Goal: Communication & Community: Answer question/provide support

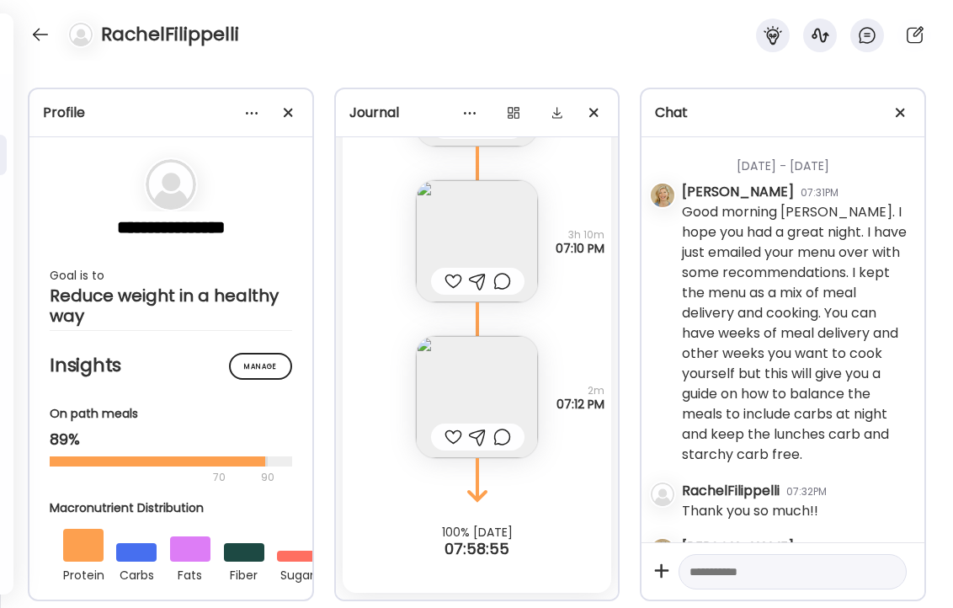
scroll to position [60778, 0]
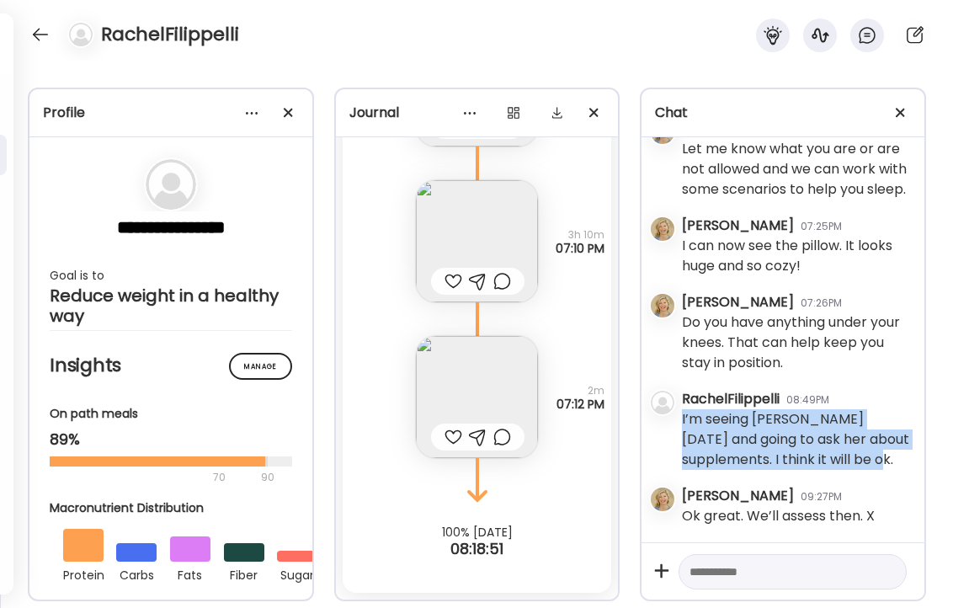
drag, startPoint x: 683, startPoint y: 420, endPoint x: 903, endPoint y: 458, distance: 223.8
click at [903, 458] on div "I’m seeing [PERSON_NAME] [DATE] and going to ask her about supplements. I think…" at bounding box center [796, 439] width 229 height 61
copy div "I’m seeing [PERSON_NAME] [DATE] and going to ask her about supplements. I think…"
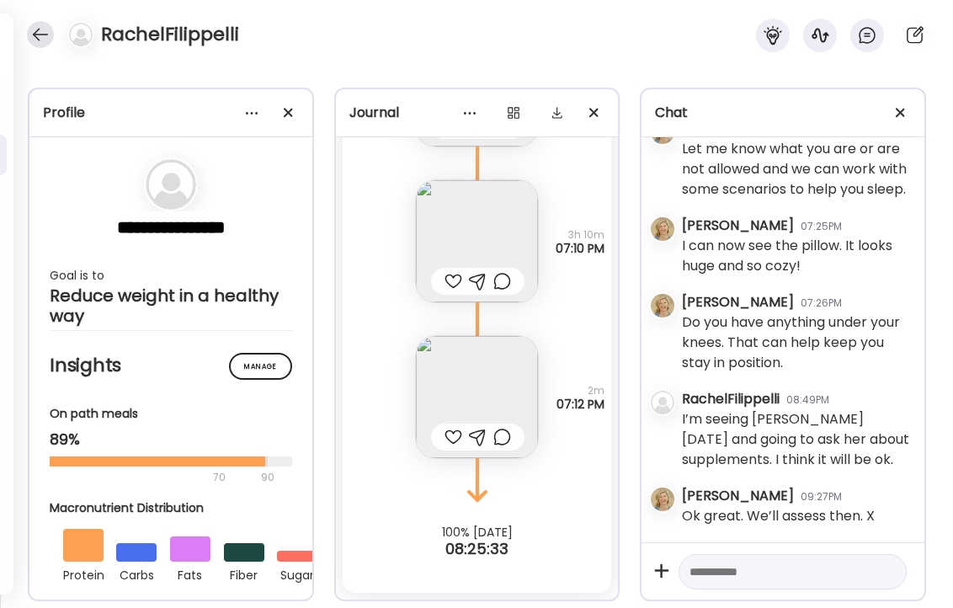
click at [40, 34] on div at bounding box center [40, 34] width 27 height 27
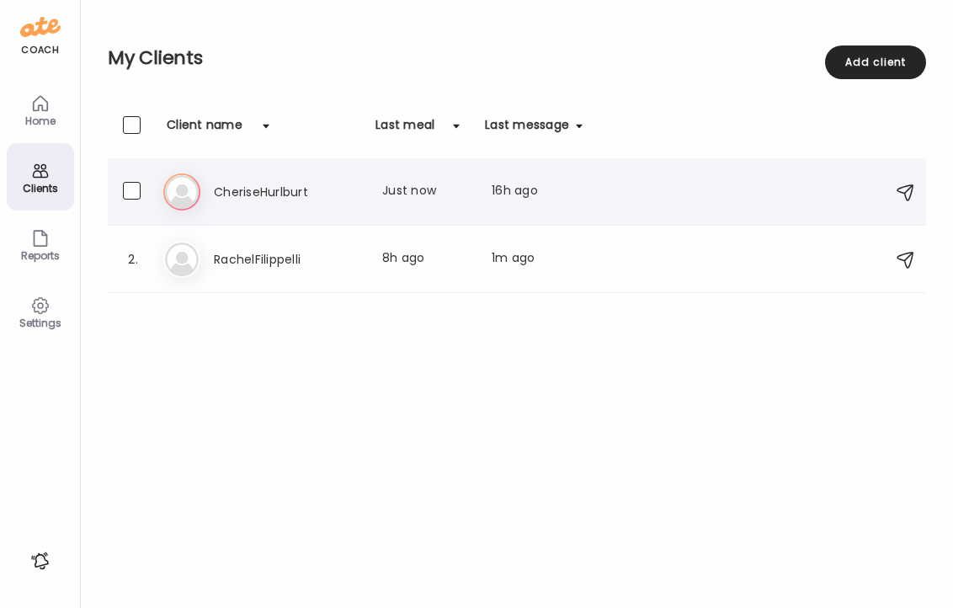
click at [264, 189] on h3 "CheriseHurlburt" at bounding box center [288, 192] width 148 height 20
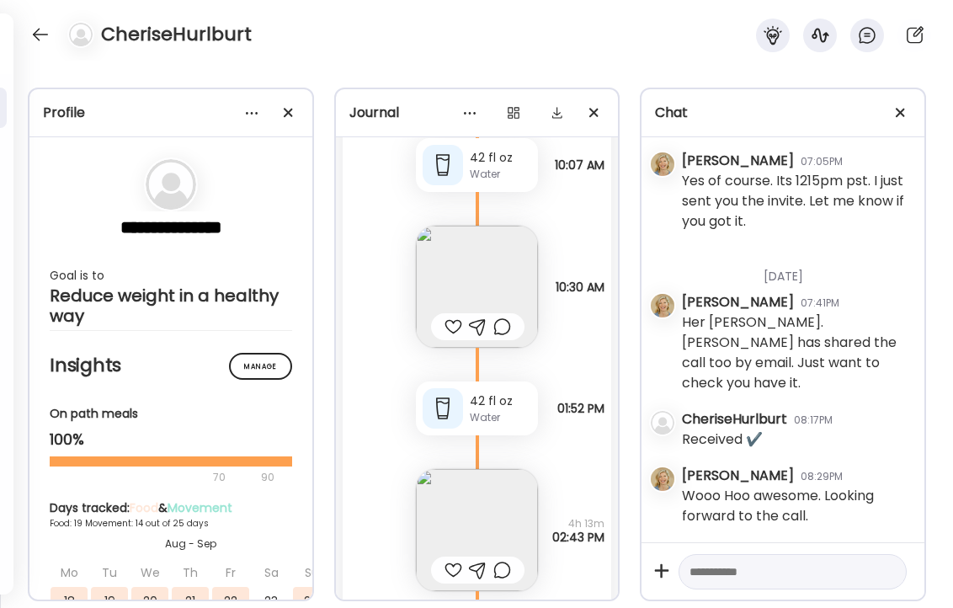
scroll to position [33230, 0]
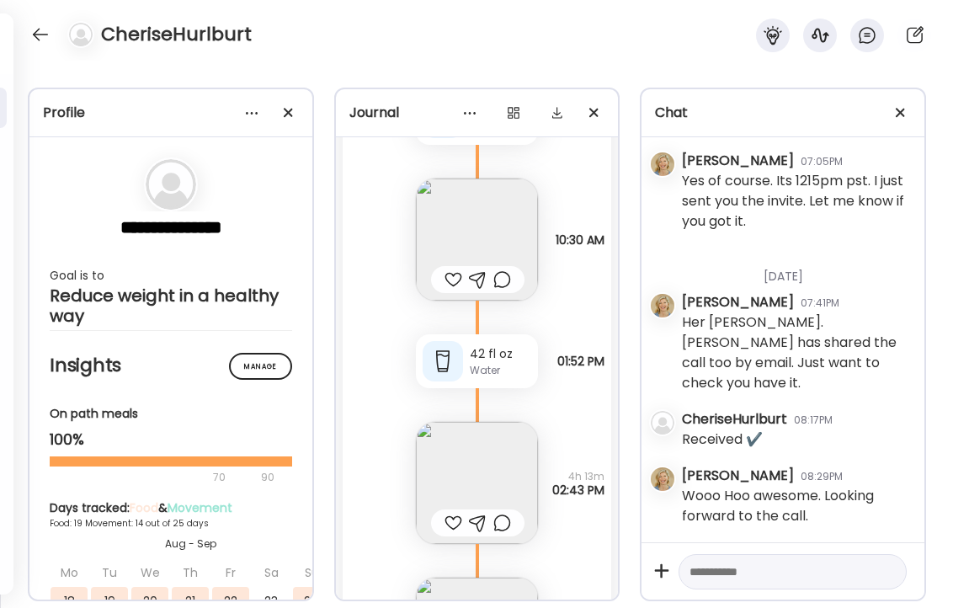
click at [450, 280] on div at bounding box center [454, 279] width 18 height 20
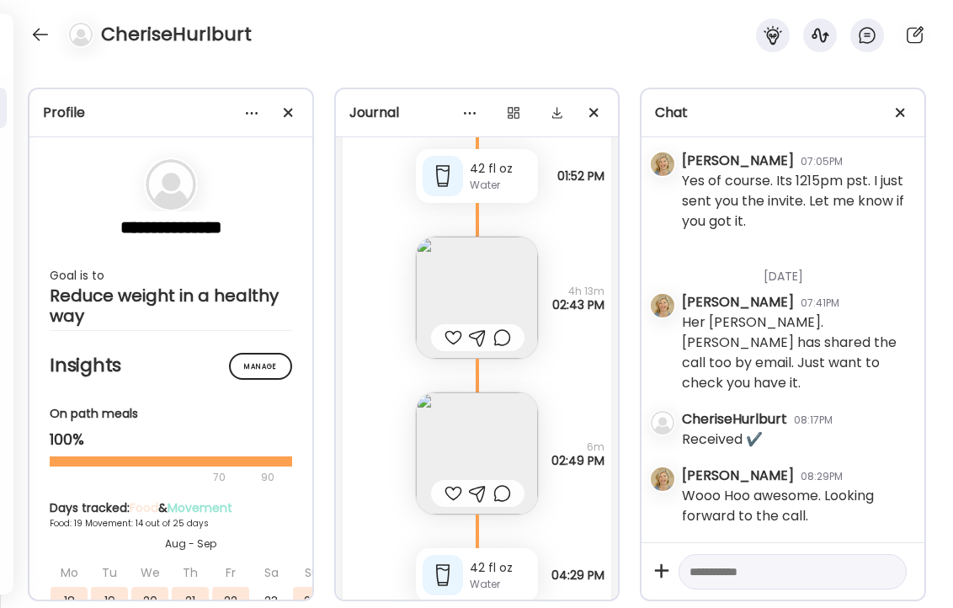
scroll to position [33419, 0]
click at [450, 280] on img at bounding box center [477, 294] width 122 height 122
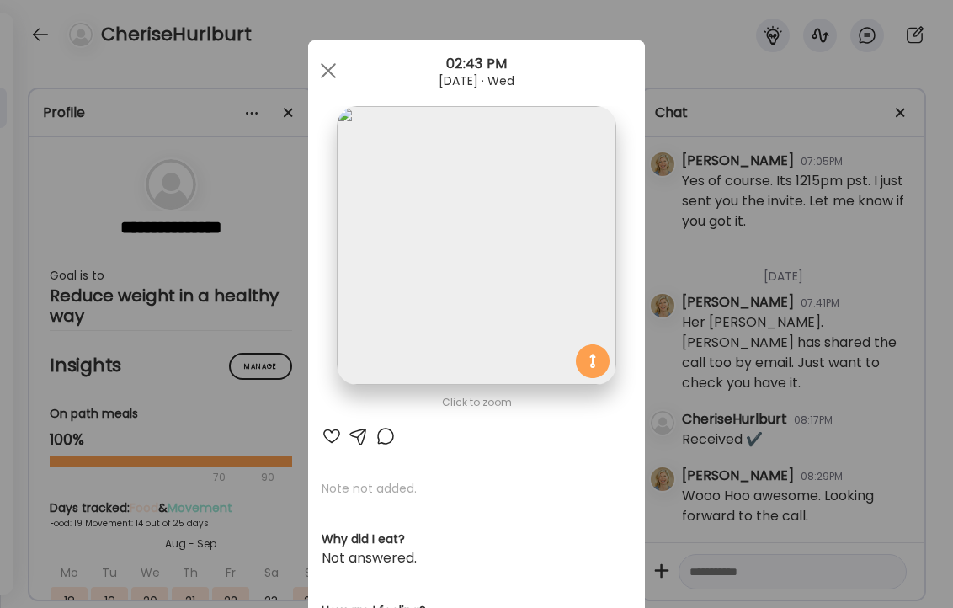
click at [329, 432] on div at bounding box center [332, 436] width 20 height 20
click at [332, 67] on span at bounding box center [328, 70] width 15 height 15
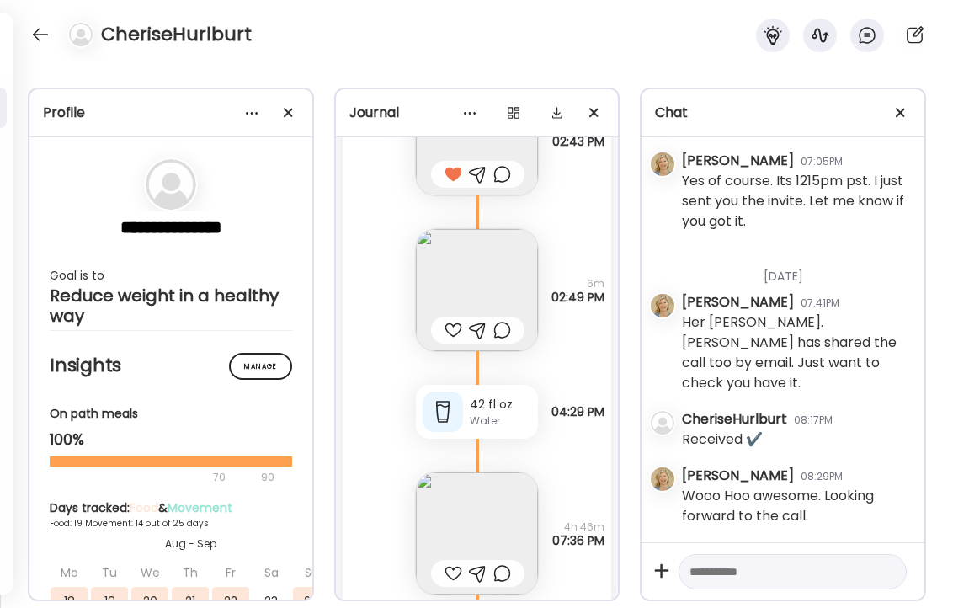
scroll to position [33580, 0]
click at [476, 260] on img at bounding box center [477, 289] width 122 height 122
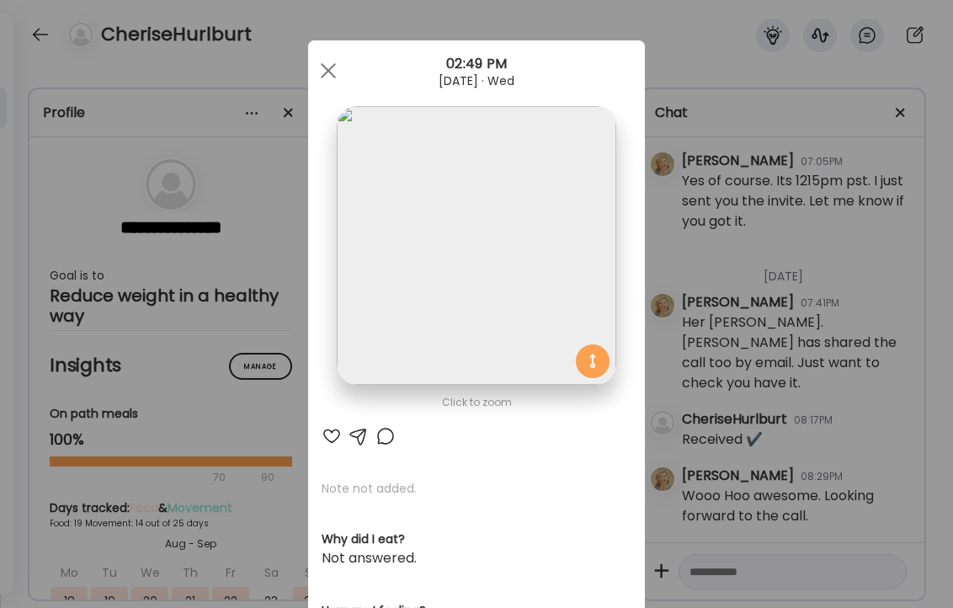
click at [327, 435] on div at bounding box center [332, 436] width 20 height 20
click at [386, 434] on div at bounding box center [385, 436] width 20 height 20
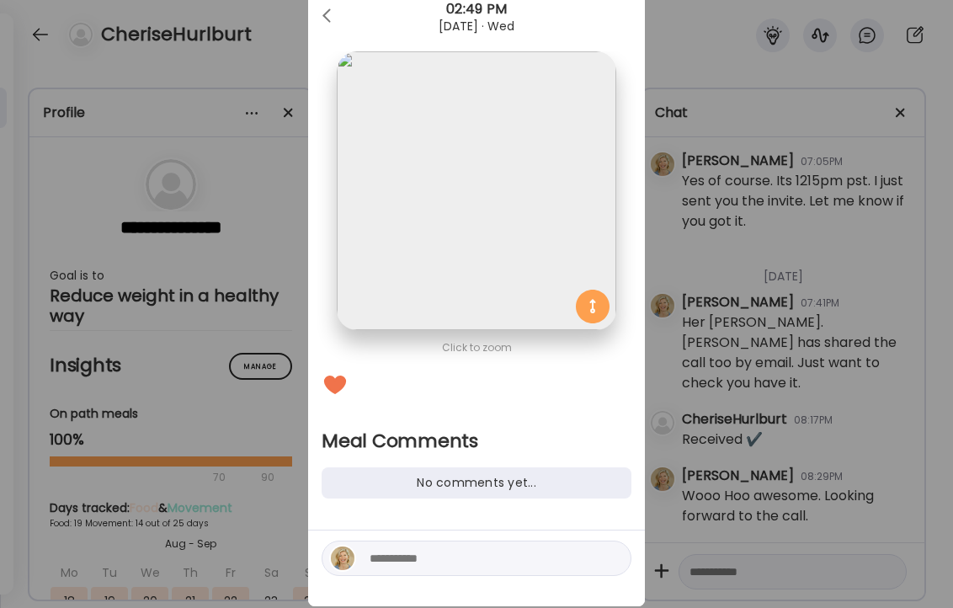
scroll to position [93, 0]
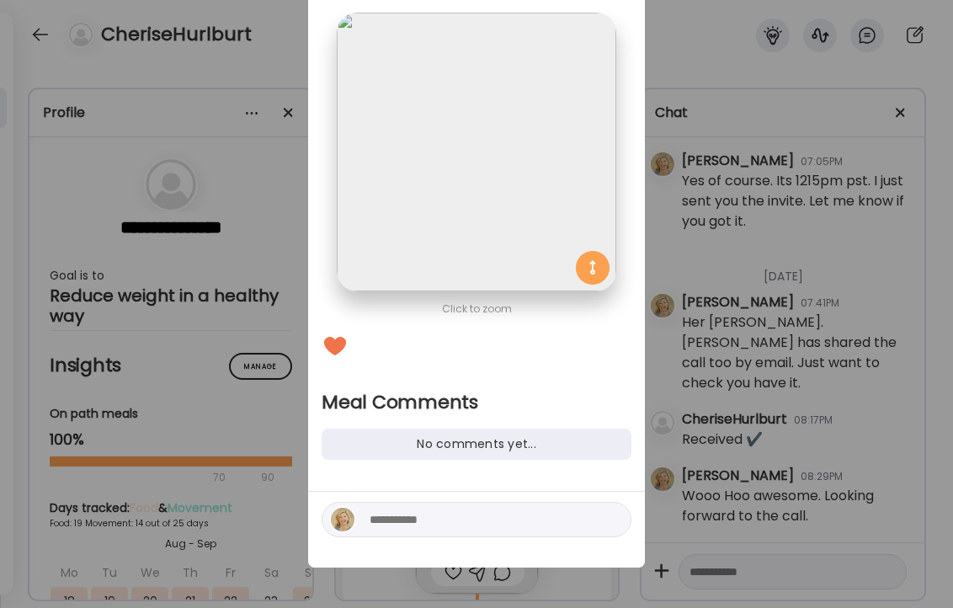
click at [423, 514] on textarea at bounding box center [483, 519] width 227 height 20
type textarea "**********"
click at [611, 519] on div at bounding box center [612, 520] width 24 height 24
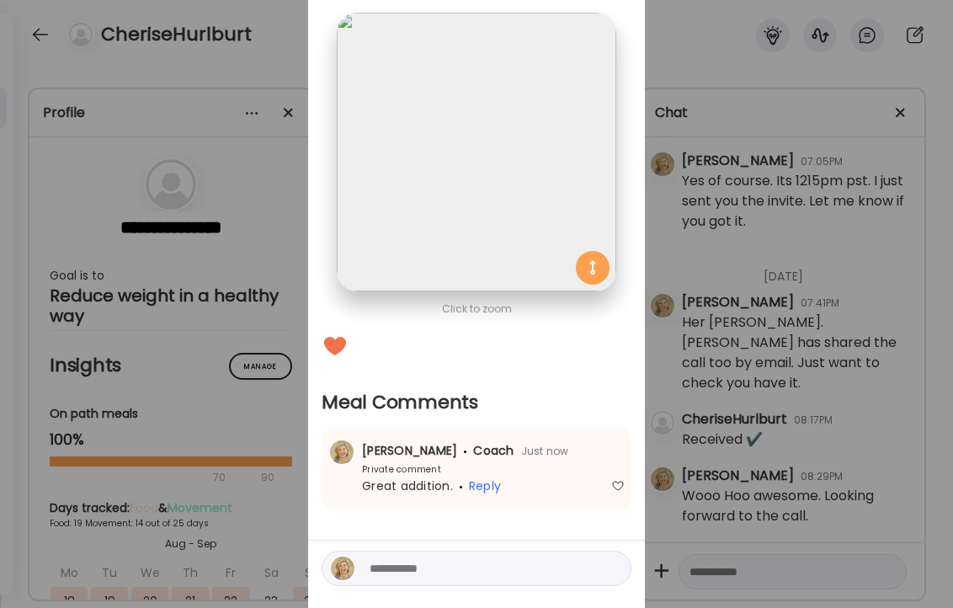
click at [250, 59] on div "Ate Coach Dashboard Wahoo! It’s official Take a moment to set up your Coach Pro…" at bounding box center [476, 304] width 953 height 608
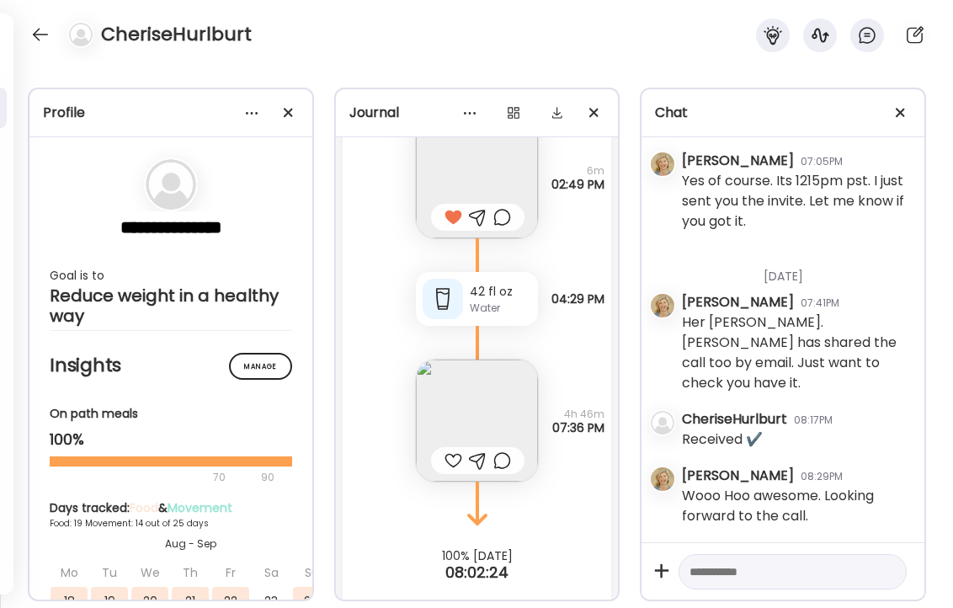
scroll to position [33715, 0]
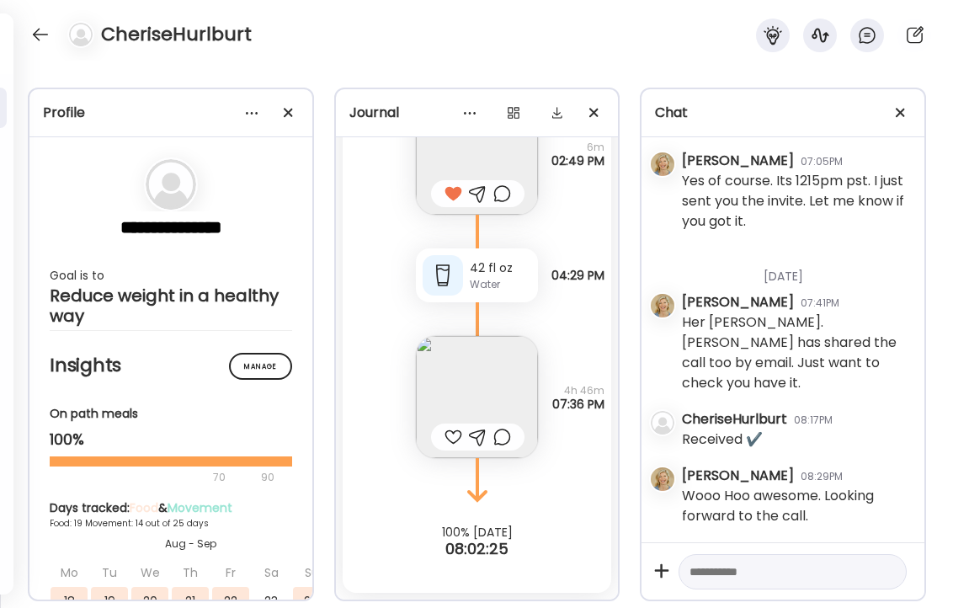
click at [480, 365] on img at bounding box center [477, 397] width 122 height 122
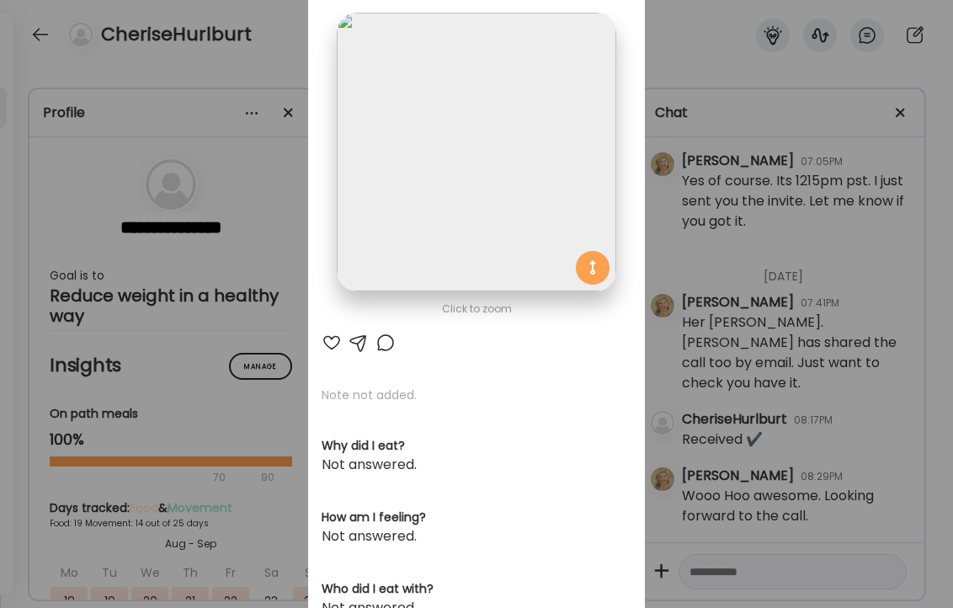
click at [330, 343] on div at bounding box center [332, 343] width 20 height 20
click at [385, 340] on div at bounding box center [385, 343] width 20 height 20
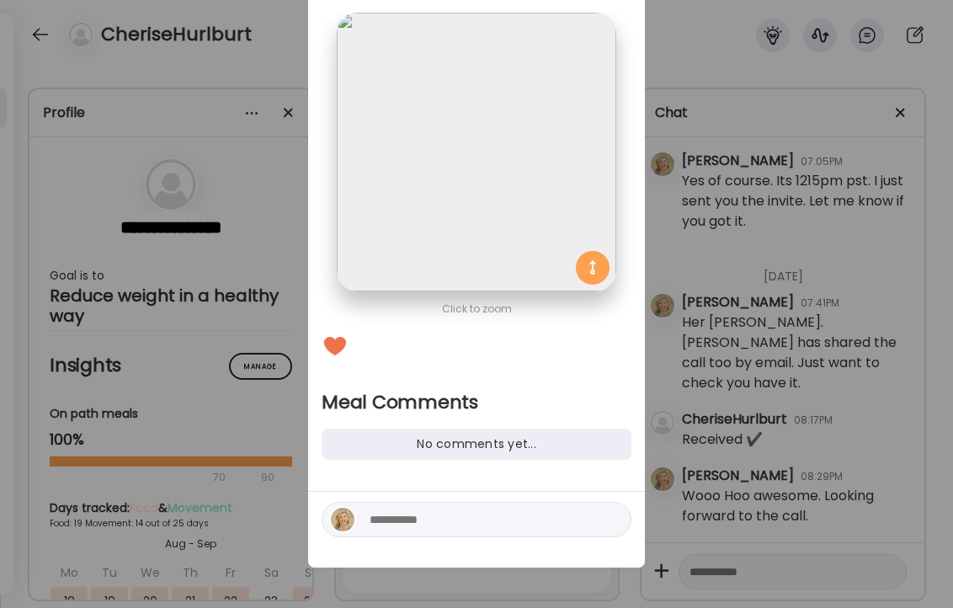
click at [436, 526] on textarea at bounding box center [483, 519] width 227 height 20
type textarea "**********"
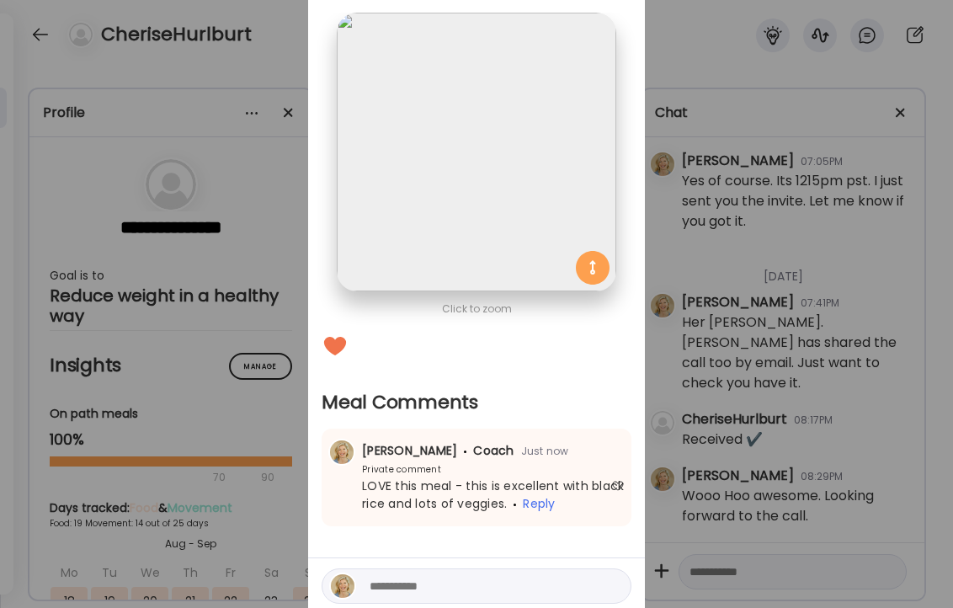
click at [280, 29] on div "Ate Coach Dashboard Wahoo! It’s official Take a moment to set up your Coach Pro…" at bounding box center [476, 304] width 953 height 608
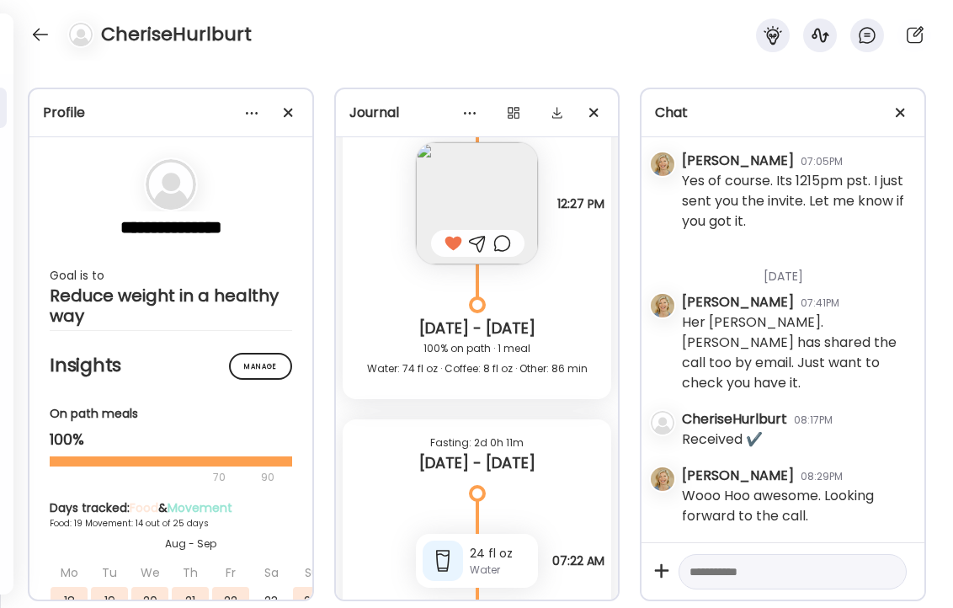
scroll to position [28699, 0]
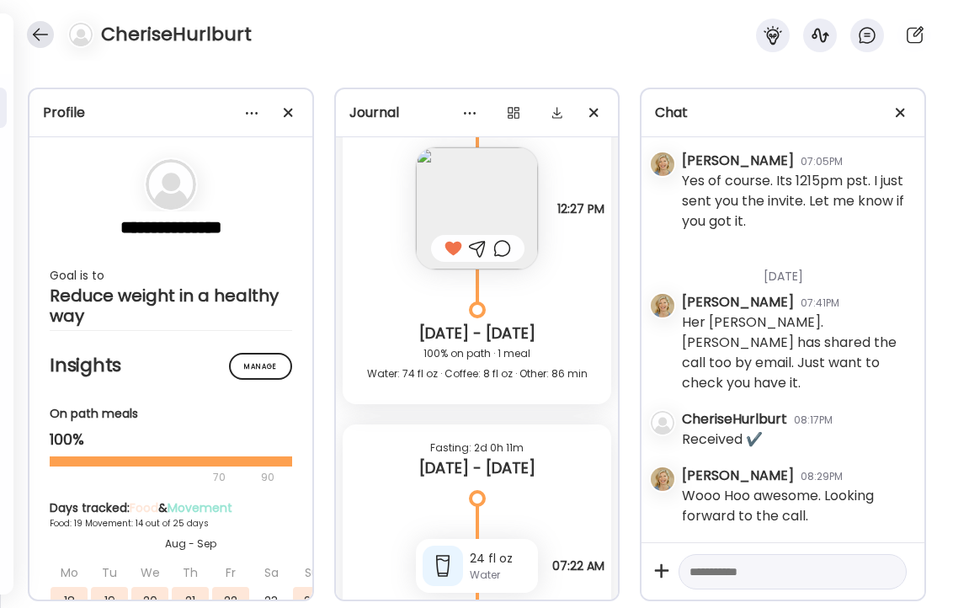
click at [41, 29] on div at bounding box center [40, 34] width 27 height 27
